Goal: Find specific page/section: Find specific page/section

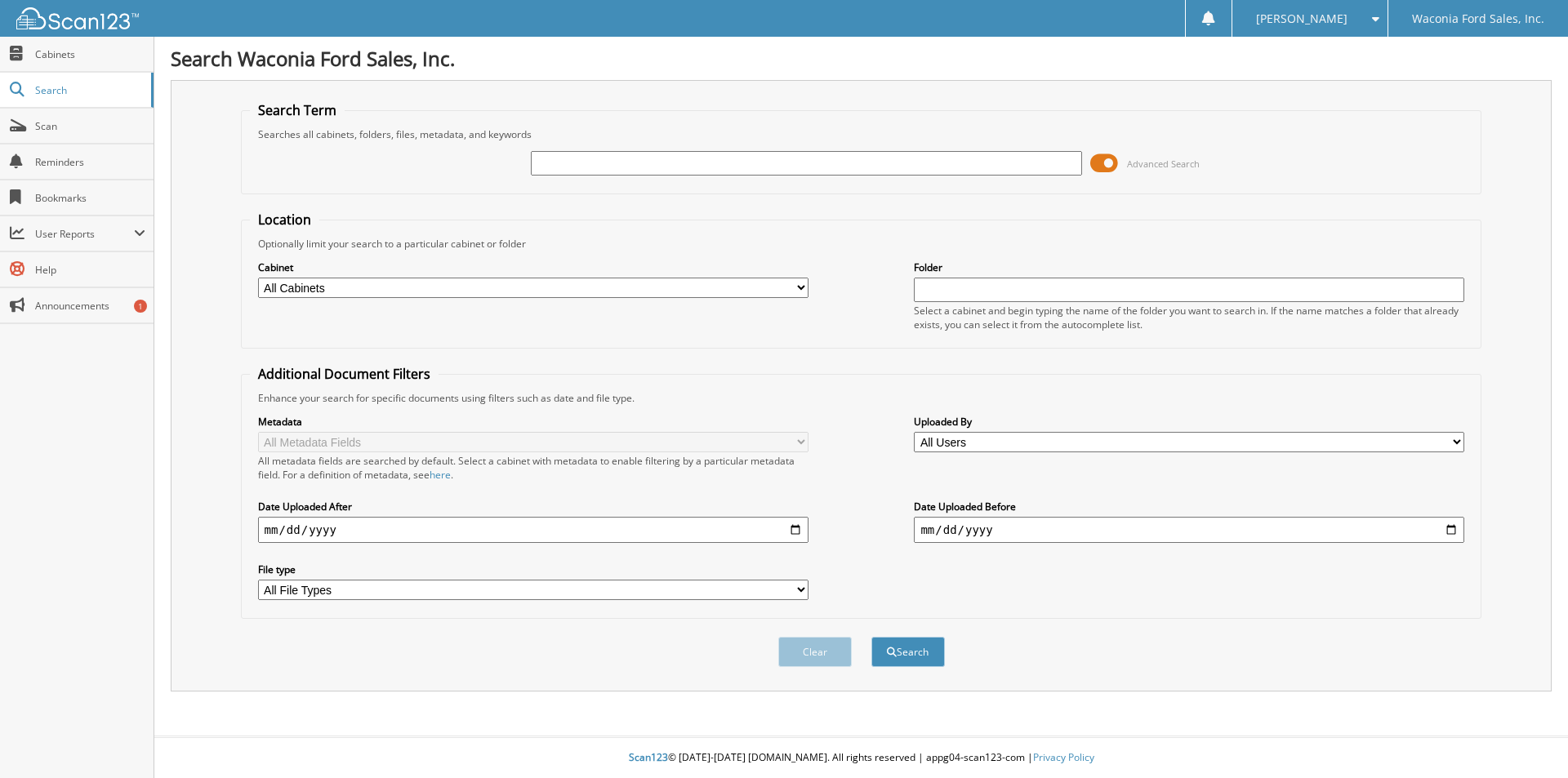
click at [594, 155] on input "text" at bounding box center [806, 163] width 550 height 24
type input "[US_VEHICLE_IDENTIFICATION_NUMBER]"
click at [835, 652] on button "Clear" at bounding box center [815, 651] width 73 height 31
click at [618, 161] on input "text" at bounding box center [806, 163] width 550 height 24
paste input "3C6TRVAG0JE113832"
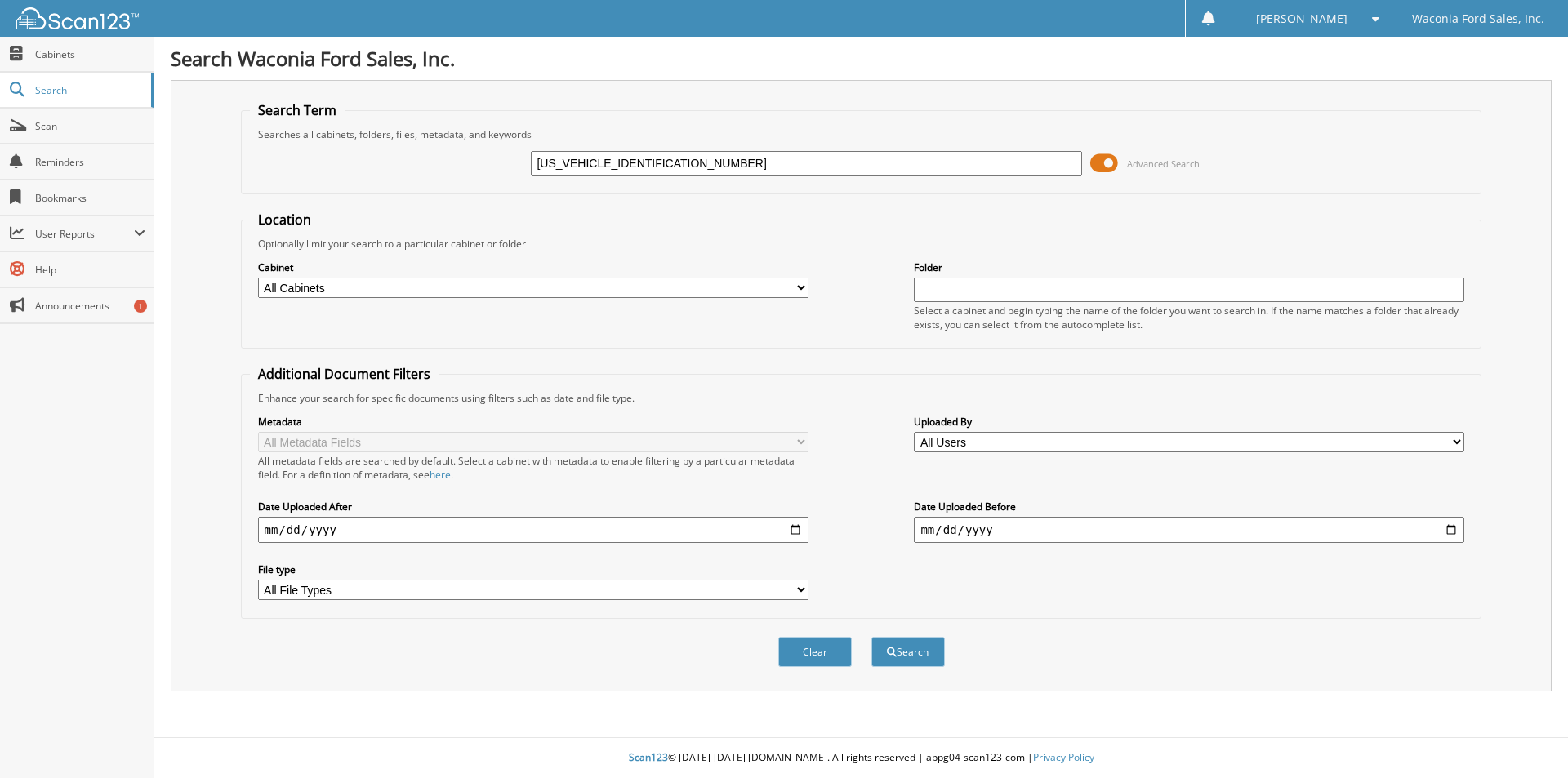
type input "3C6TRVAG0JE113832"
click at [871, 636] on button "Search" at bounding box center [907, 651] width 73 height 31
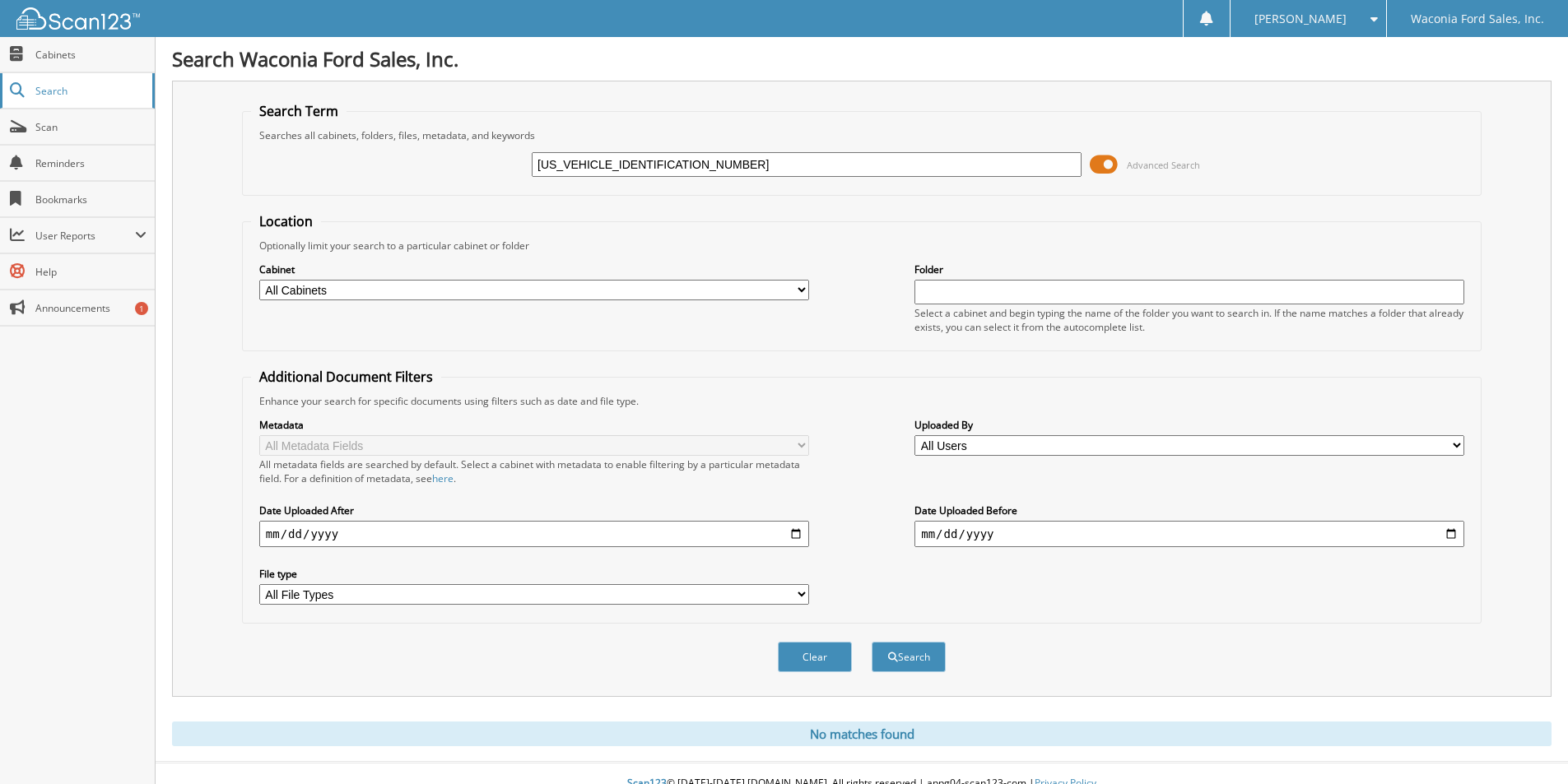
click at [43, 91] on span "Search" at bounding box center [90, 91] width 108 height 14
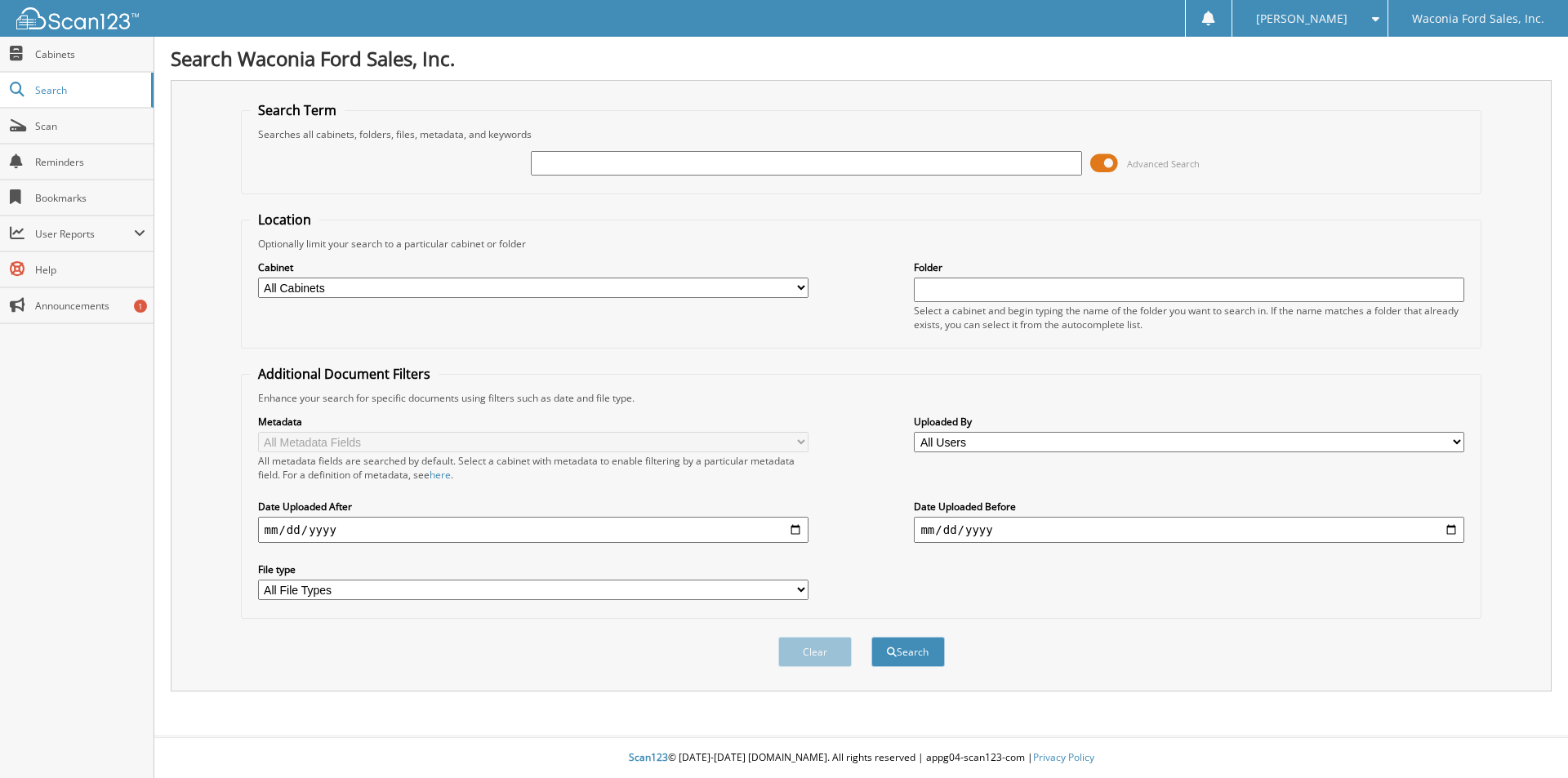
click at [548, 157] on input "text" at bounding box center [806, 163] width 550 height 24
type input "[US_VEHICLE_IDENTIFICATION_NUMBER]"
click at [1105, 165] on span at bounding box center [1104, 163] width 28 height 24
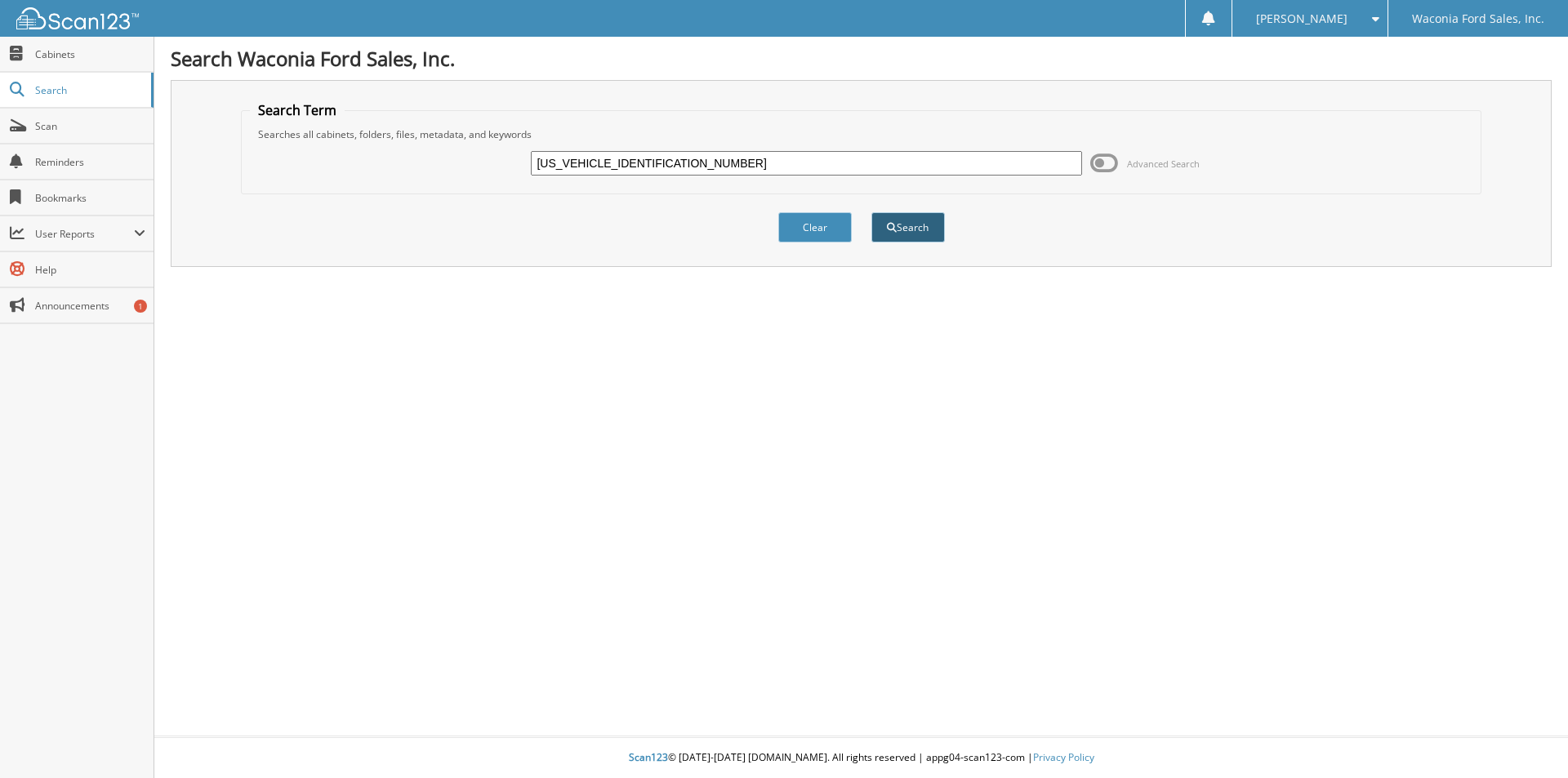
click at [910, 230] on button "Search" at bounding box center [907, 227] width 73 height 31
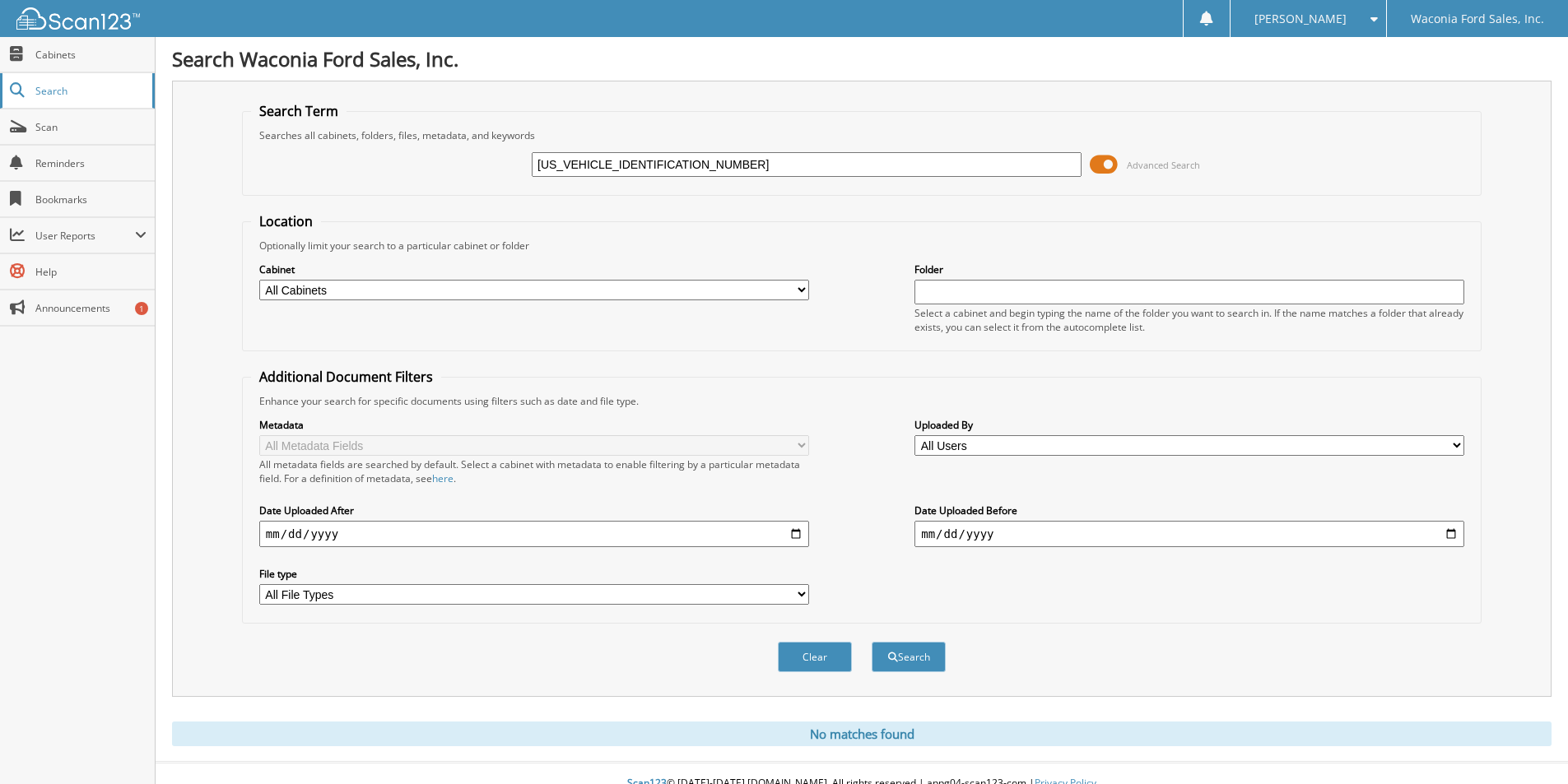
click at [48, 87] on span "Search" at bounding box center [90, 91] width 108 height 14
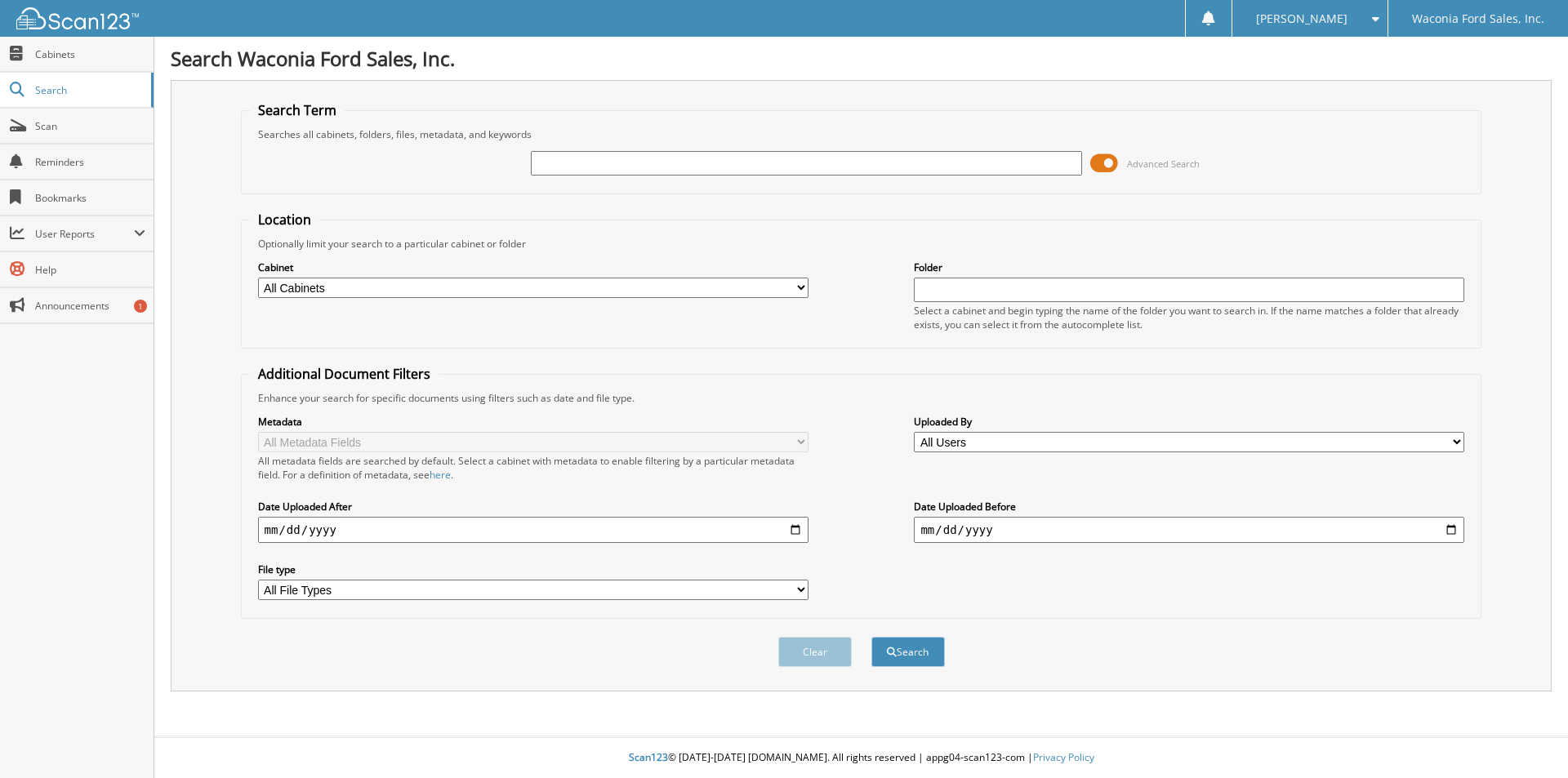
click at [1103, 162] on span at bounding box center [1104, 163] width 28 height 24
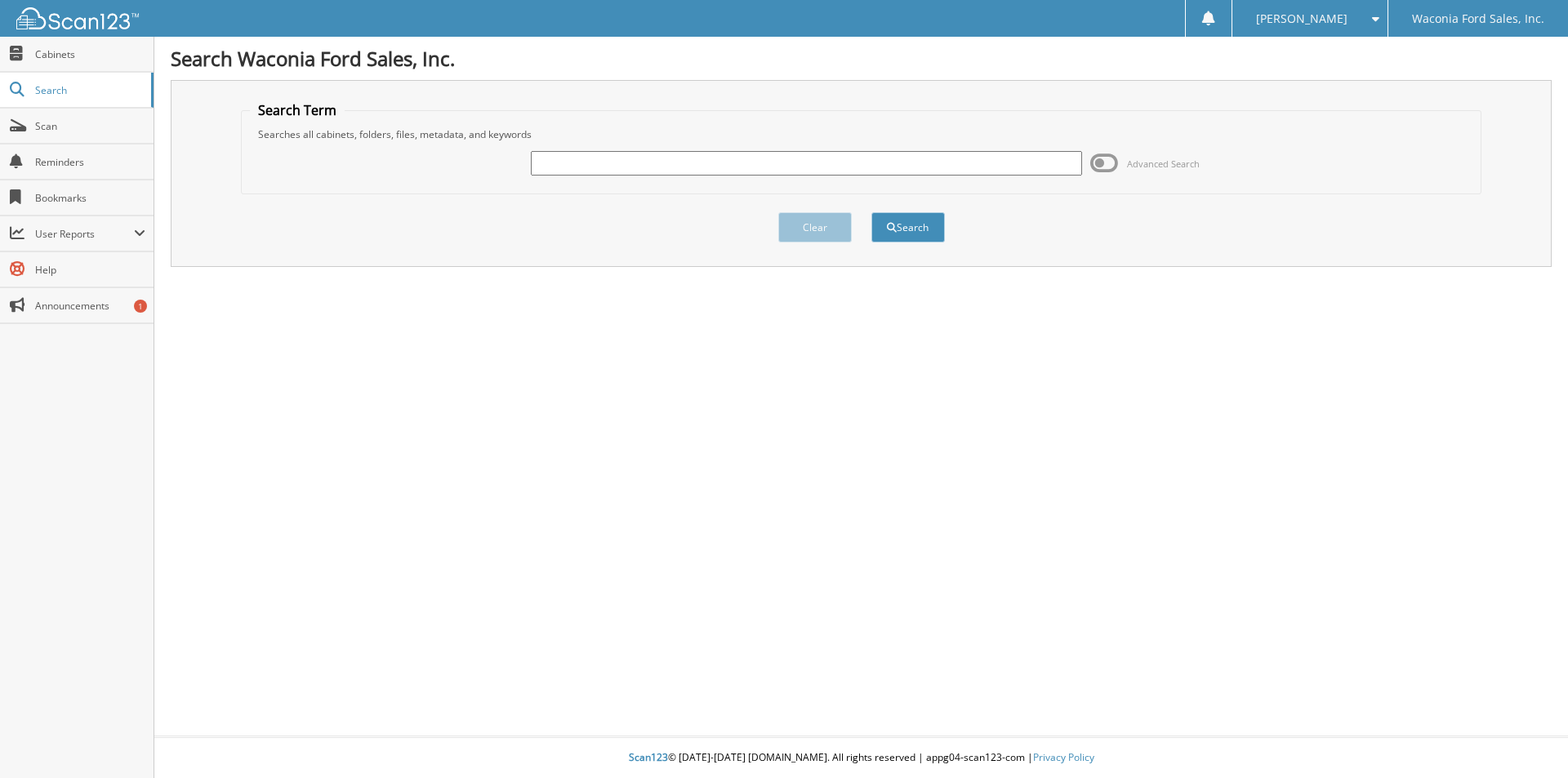
drag, startPoint x: 648, startPoint y: 165, endPoint x: 639, endPoint y: 160, distance: 10.3
click at [648, 165] on input "text" at bounding box center [806, 163] width 550 height 24
type input "ridgeview"
click at [903, 224] on button "Search" at bounding box center [907, 227] width 73 height 31
